Goal: Information Seeking & Learning: Learn about a topic

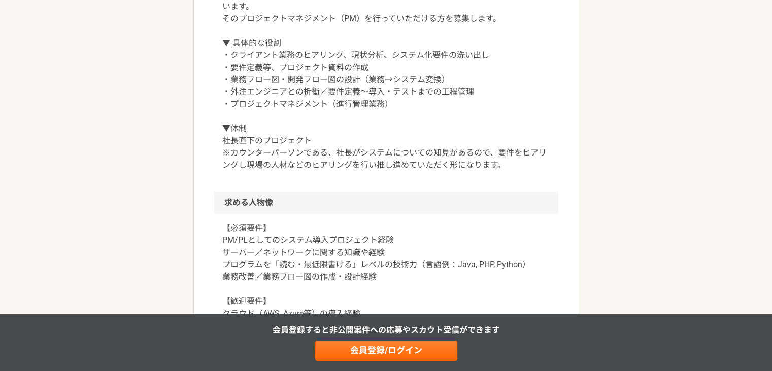
scroll to position [559, 0]
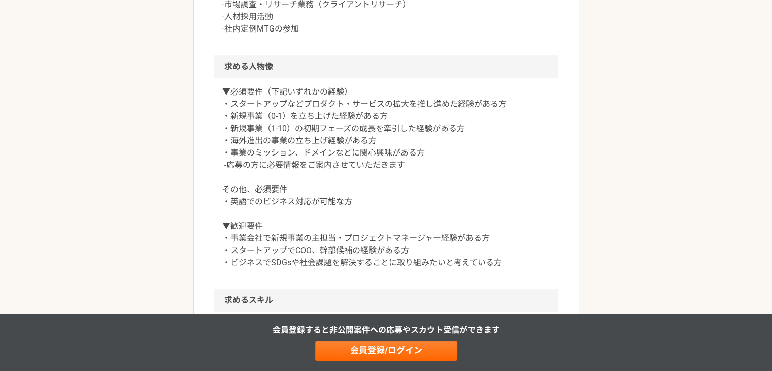
scroll to position [762, 0]
